Goal: Task Accomplishment & Management: Manage account settings

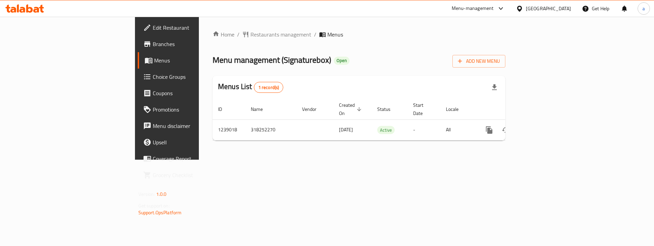
click at [153, 79] on span "Choice Groups" at bounding box center [196, 77] width 86 height 8
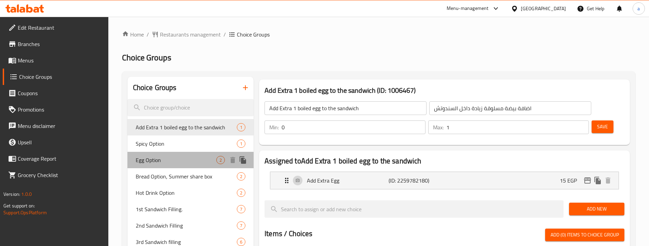
click at [162, 163] on span "Egg Option" at bounding box center [176, 160] width 81 height 8
type input "Egg Option"
type input "اختيار البيض"
type input "1"
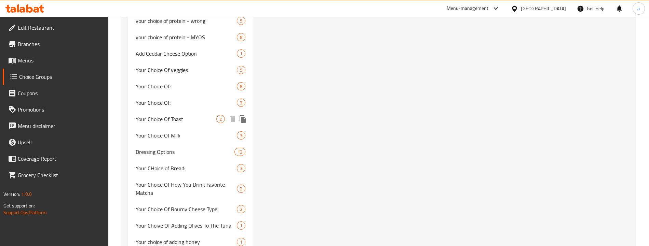
scroll to position [589, 0]
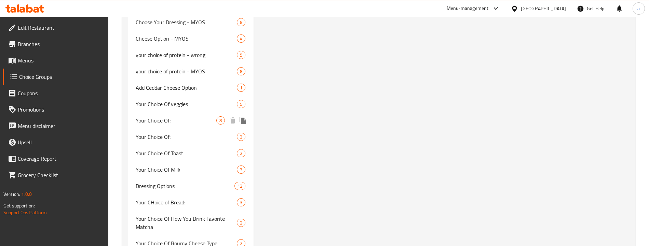
click at [169, 126] on div "Your Choice Of: 8" at bounding box center [190, 120] width 126 height 16
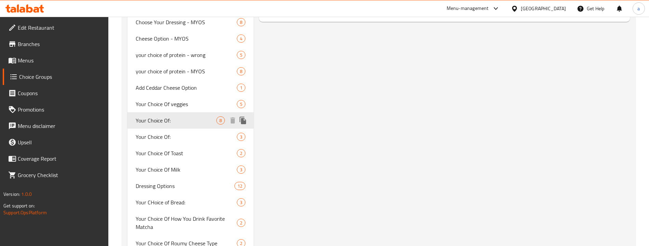
type input "Your Choice Of:"
type input "إختيارك من:"
click at [183, 138] on span "Your Choice Of:" at bounding box center [176, 137] width 81 height 8
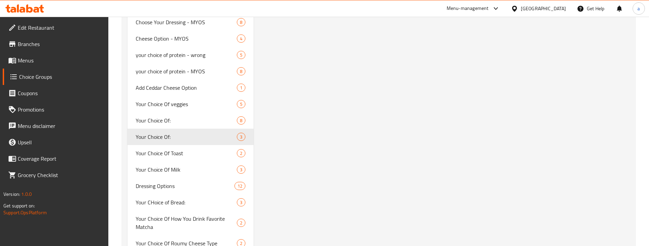
type input "1"
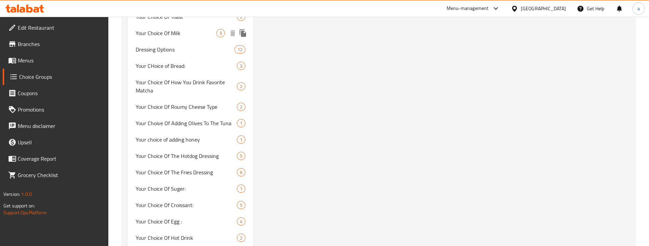
scroll to position [691, 0]
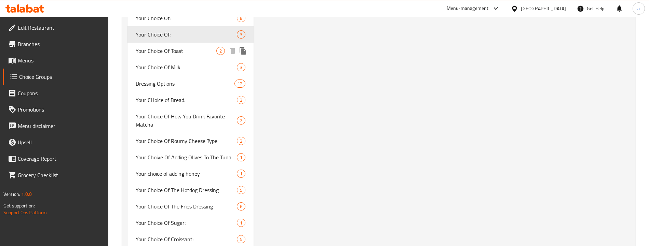
drag, startPoint x: 190, startPoint y: 52, endPoint x: 186, endPoint y: 61, distance: 10.9
click at [190, 52] on span "Your Choice Of Toast" at bounding box center [176, 51] width 81 height 8
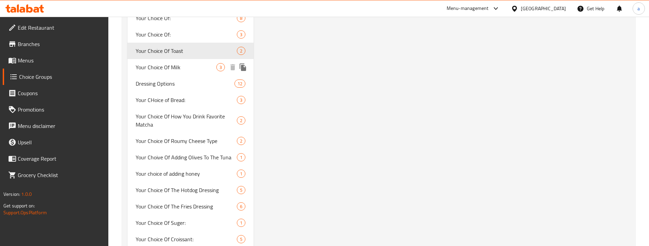
type input "Your Choice Of Toast"
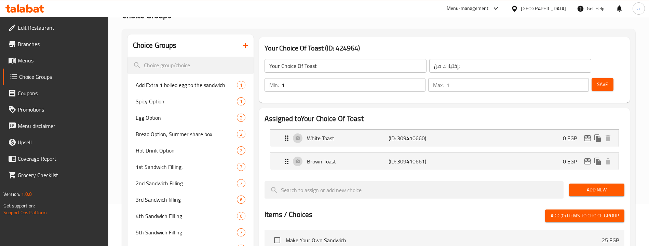
scroll to position [8, 0]
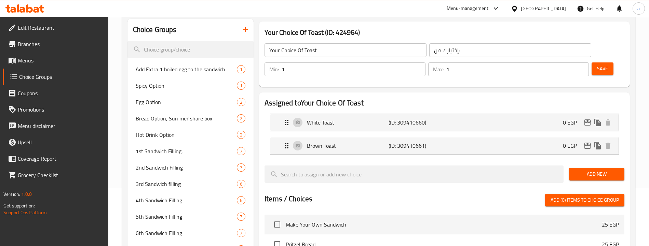
scroll to position [0, 0]
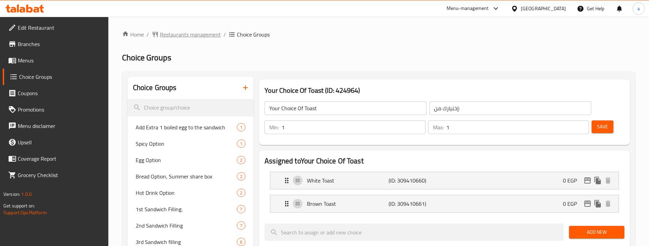
click at [182, 32] on span "Restaurants management" at bounding box center [190, 34] width 61 height 8
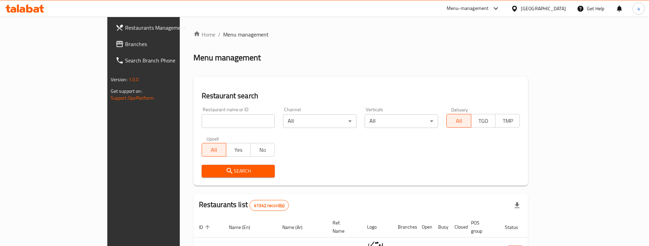
click at [125, 46] on span "Branches" at bounding box center [167, 44] width 85 height 8
